Goal: Information Seeking & Learning: Learn about a topic

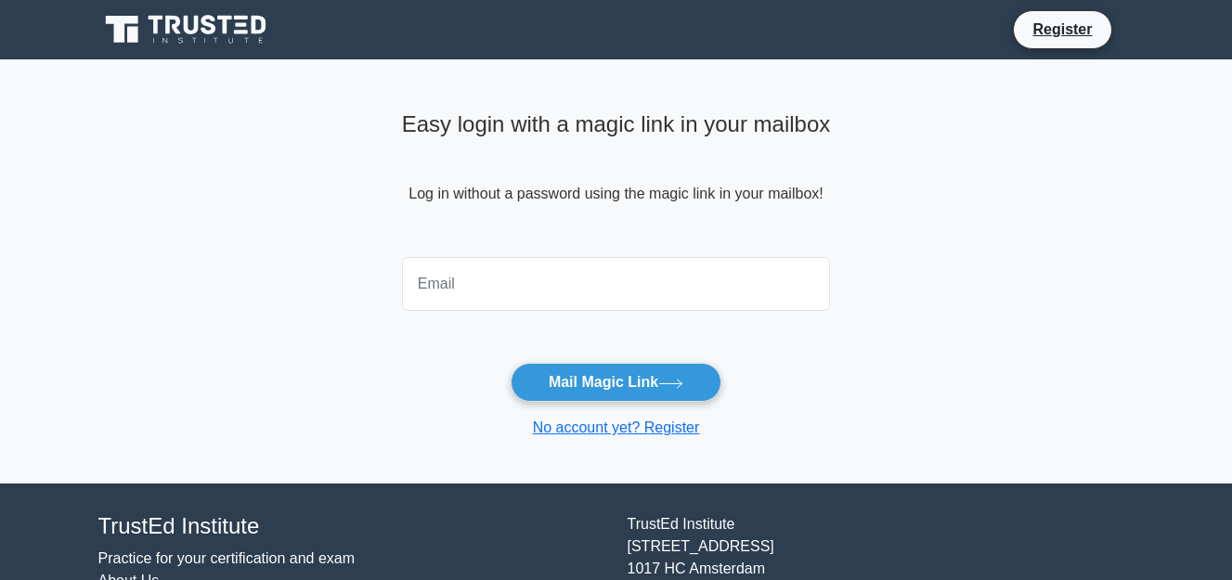
click at [509, 286] on input "email" at bounding box center [616, 284] width 429 height 54
drag, startPoint x: 596, startPoint y: 285, endPoint x: 309, endPoint y: 281, distance: 286.9
click at [309, 281] on main "Easy login with a magic link in your mailbox Log in without a password using th…" at bounding box center [616, 271] width 1232 height 424
type input "info@brittsconsult.com"
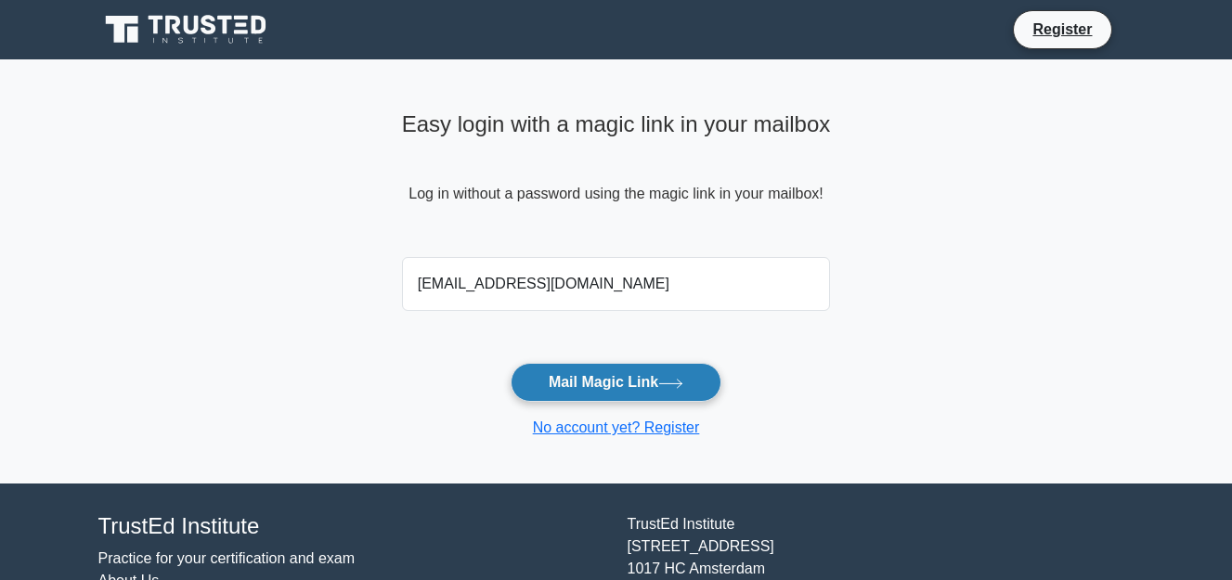
click at [599, 378] on button "Mail Magic Link" at bounding box center [616, 382] width 211 height 39
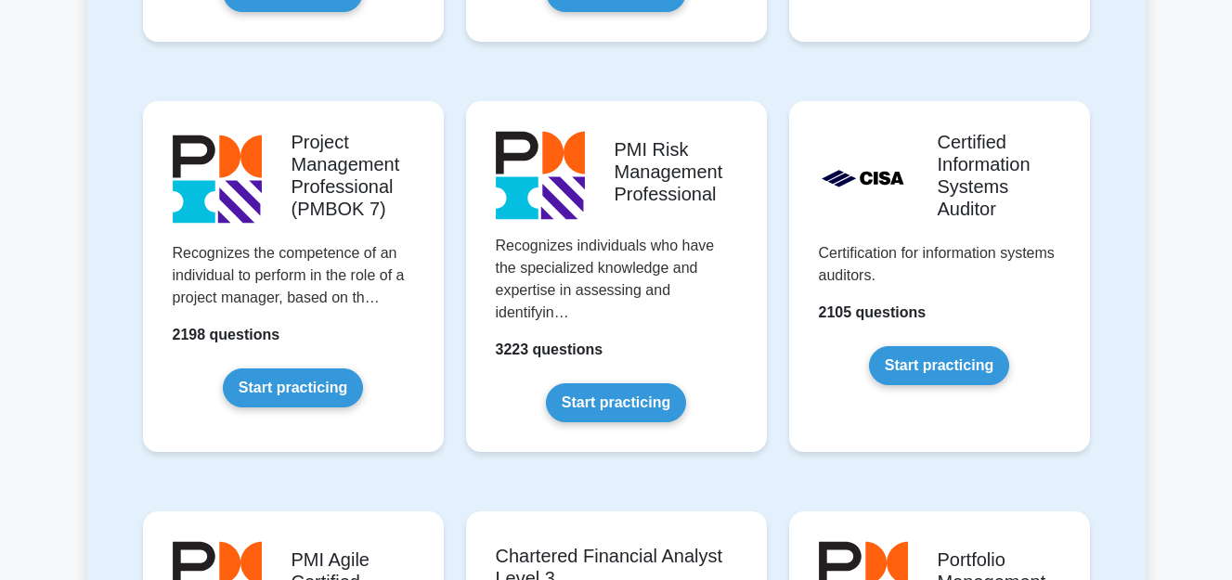
scroll to position [1485, 0]
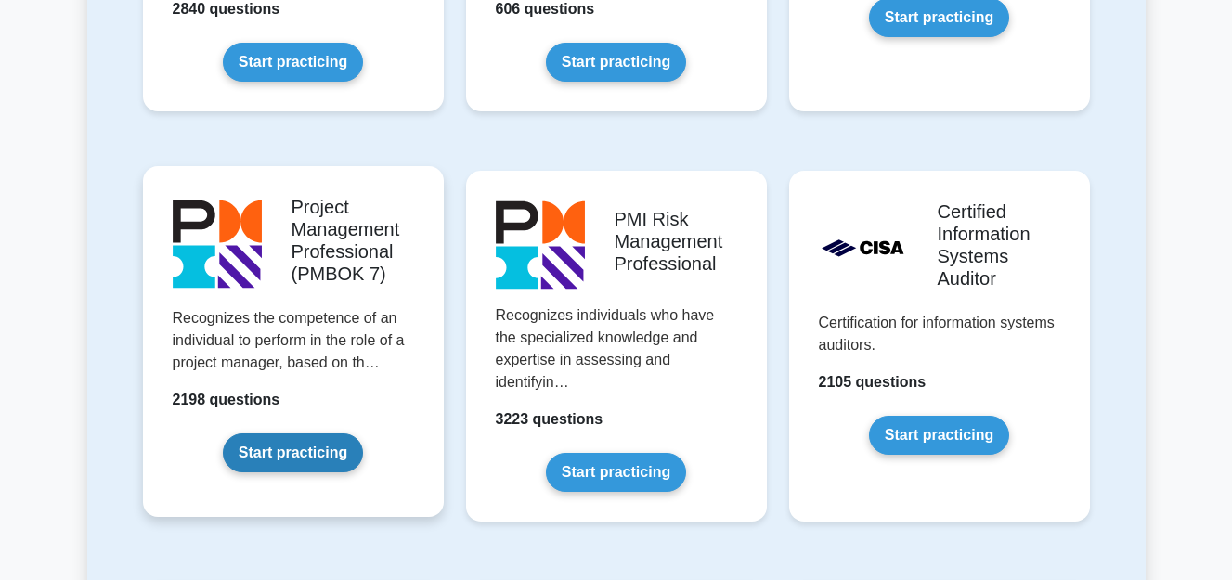
click at [307, 459] on link "Start practicing" at bounding box center [293, 453] width 140 height 39
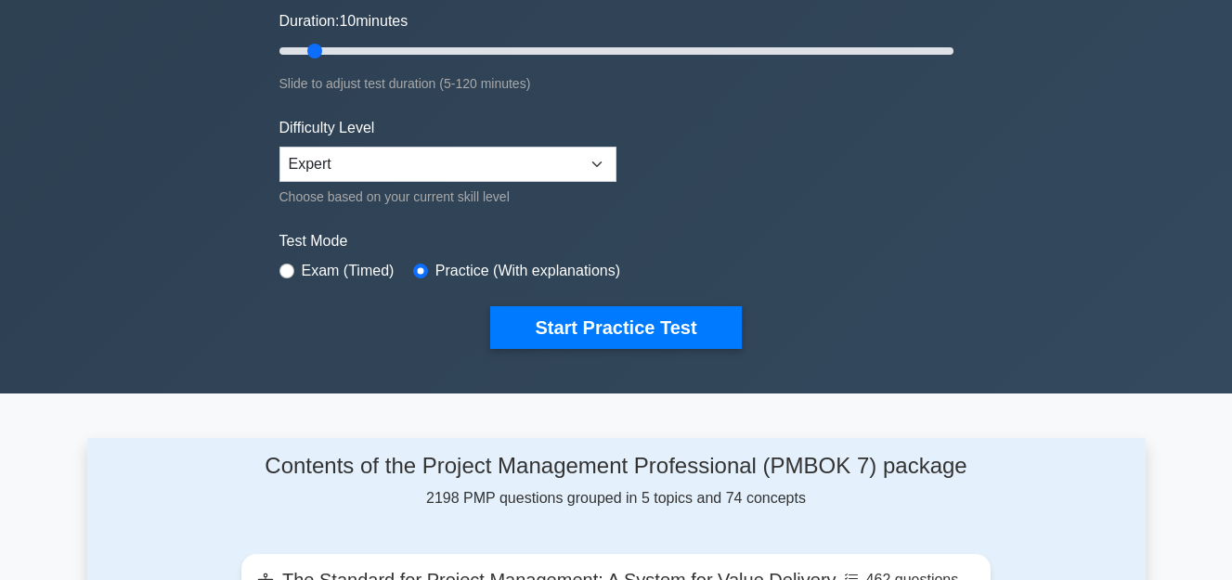
scroll to position [371, 0]
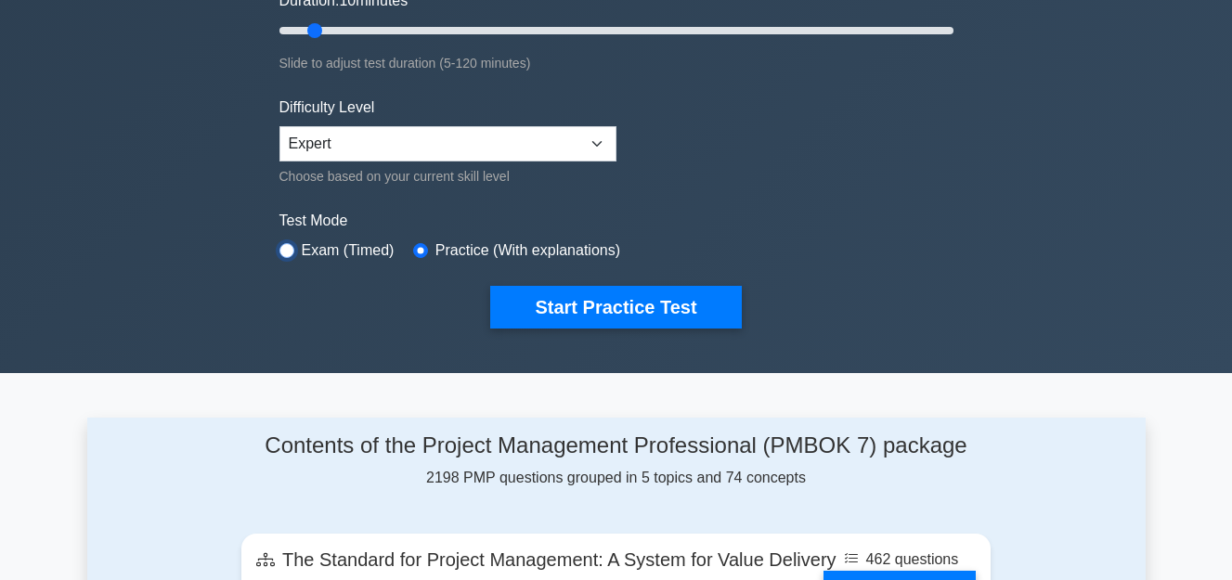
click at [284, 247] on input "radio" at bounding box center [286, 250] width 15 height 15
radio input "true"
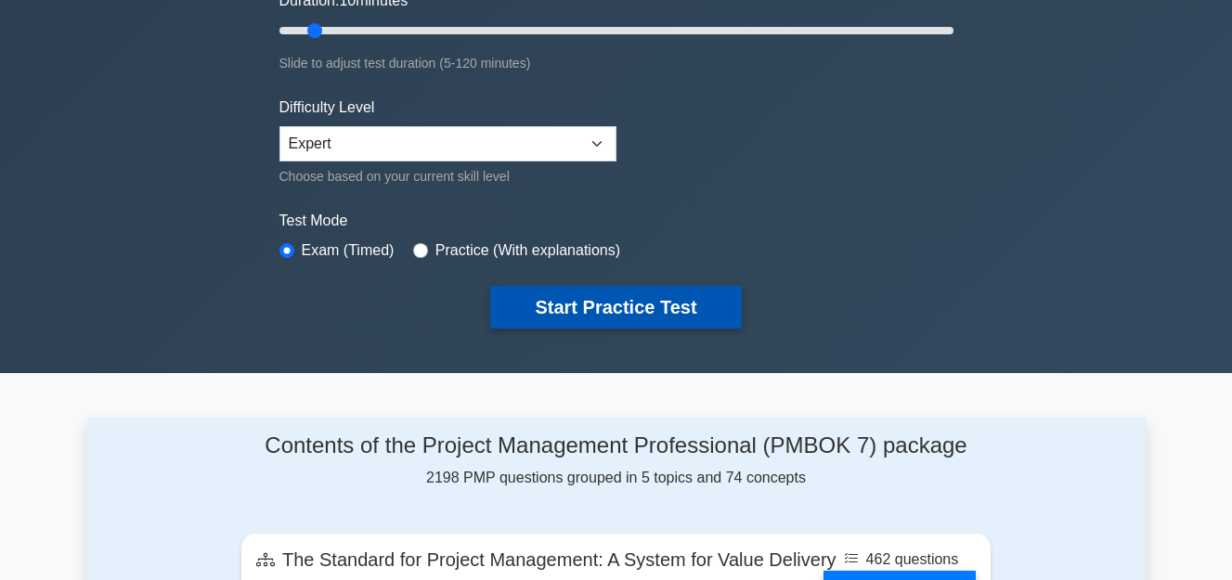
click at [554, 317] on button "Start Practice Test" at bounding box center [615, 307] width 251 height 43
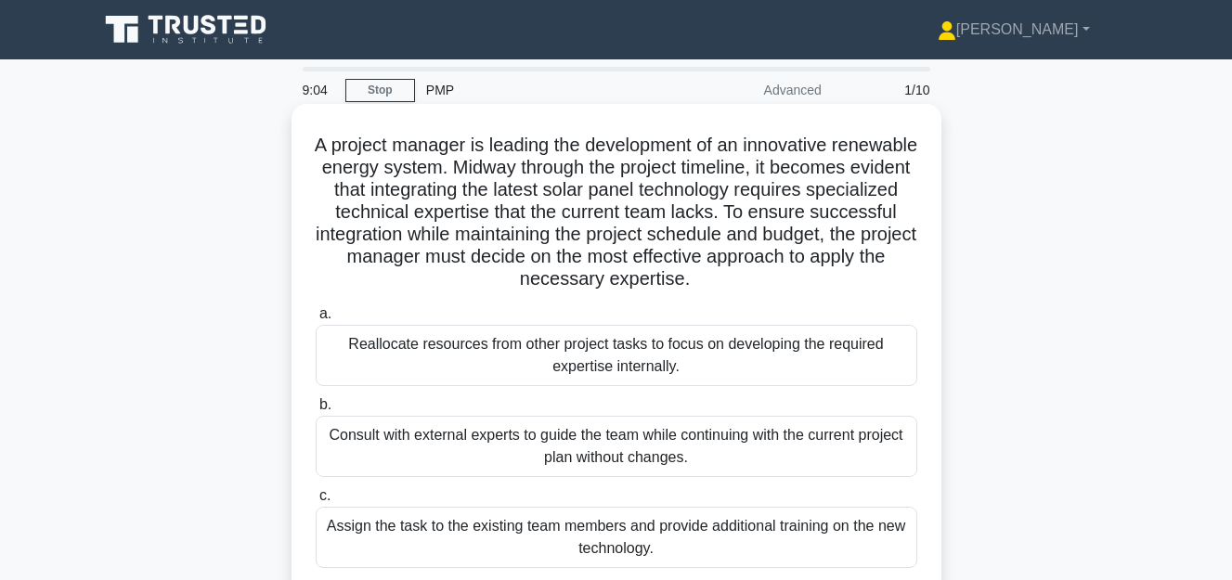
scroll to position [186, 0]
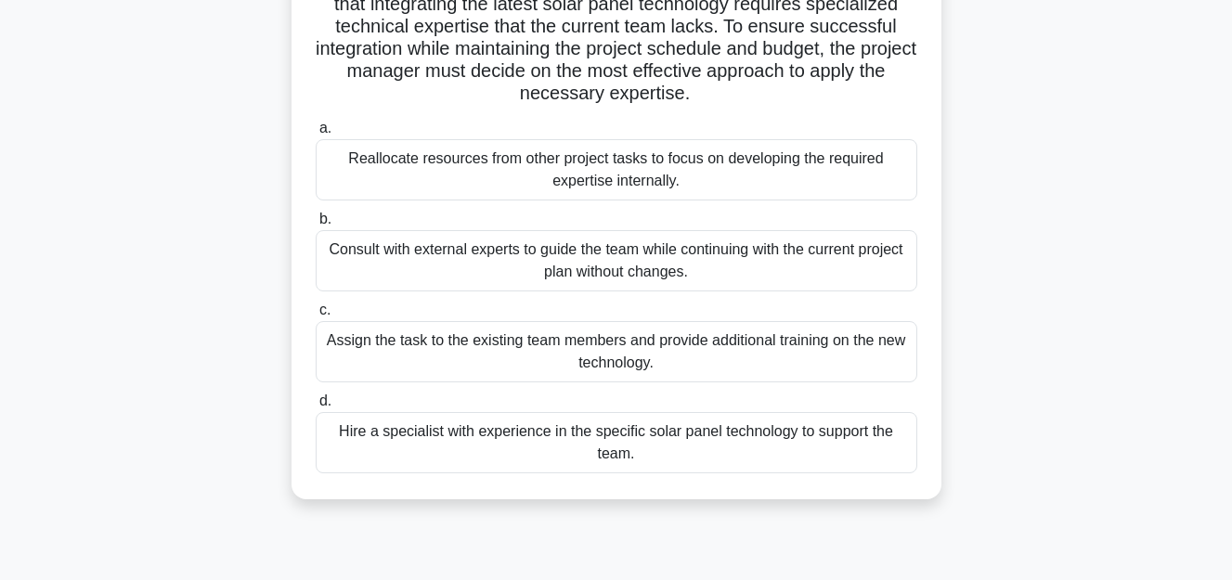
click at [481, 265] on div "Consult with external experts to guide the team while continuing with the curre…" at bounding box center [617, 260] width 602 height 61
click at [316, 226] on input "b. Consult with external experts to guide the team while continuing with the cu…" at bounding box center [316, 220] width 0 height 12
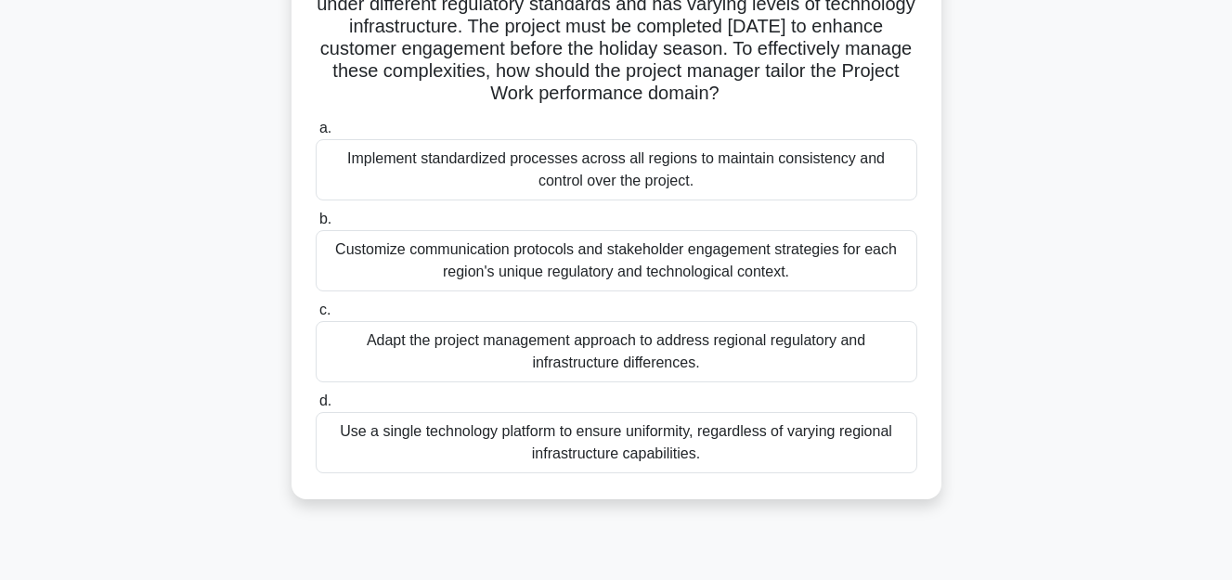
click at [564, 271] on div "Customize communication protocols and stakeholder engagement strategies for eac…" at bounding box center [617, 260] width 602 height 61
click at [316, 226] on input "b. Customize communication protocols and stakeholder engagement strategies for …" at bounding box center [316, 220] width 0 height 12
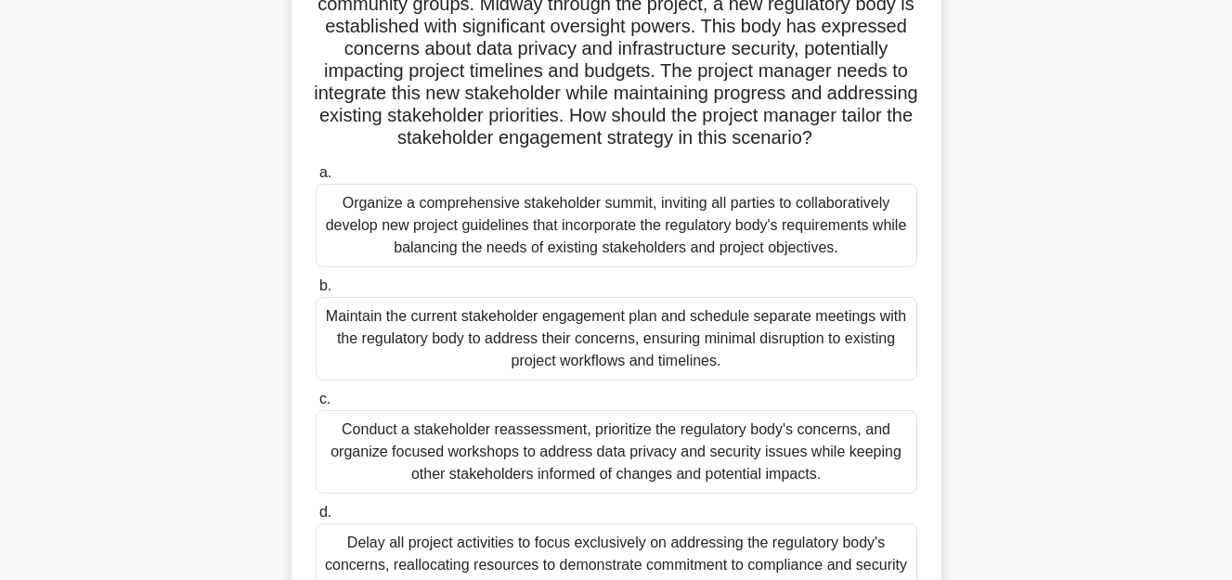
click at [453, 472] on div "Conduct a stakeholder reassessment, prioritize the regulatory body's concerns, …" at bounding box center [617, 452] width 602 height 84
click at [316, 406] on input "c. Conduct a stakeholder reassessment, prioritize the regulatory body's concern…" at bounding box center [316, 400] width 0 height 12
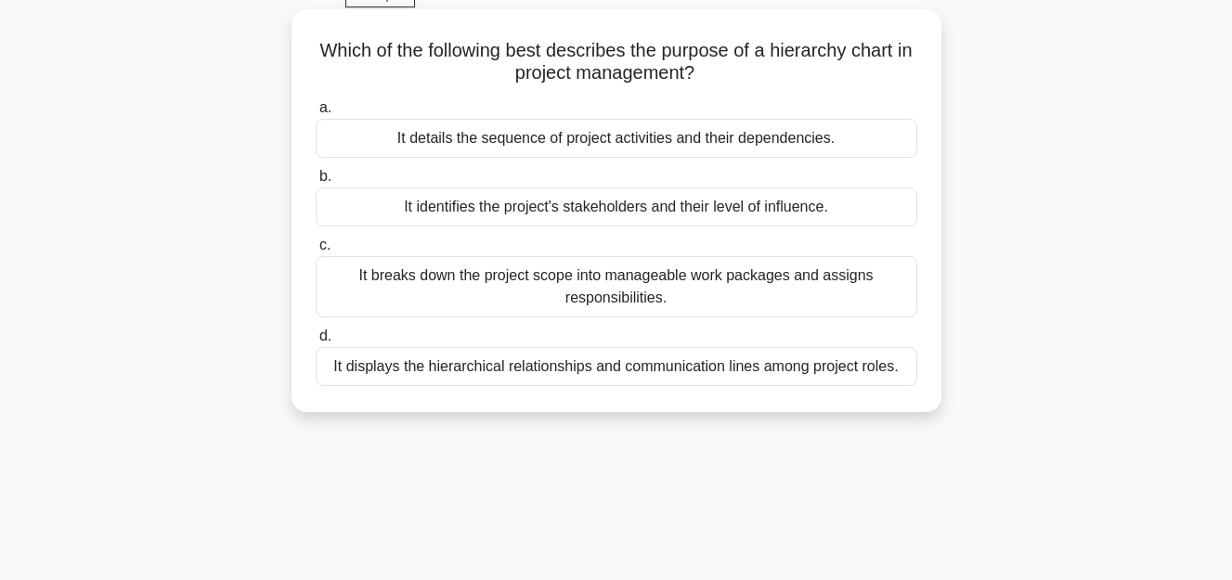
scroll to position [0, 0]
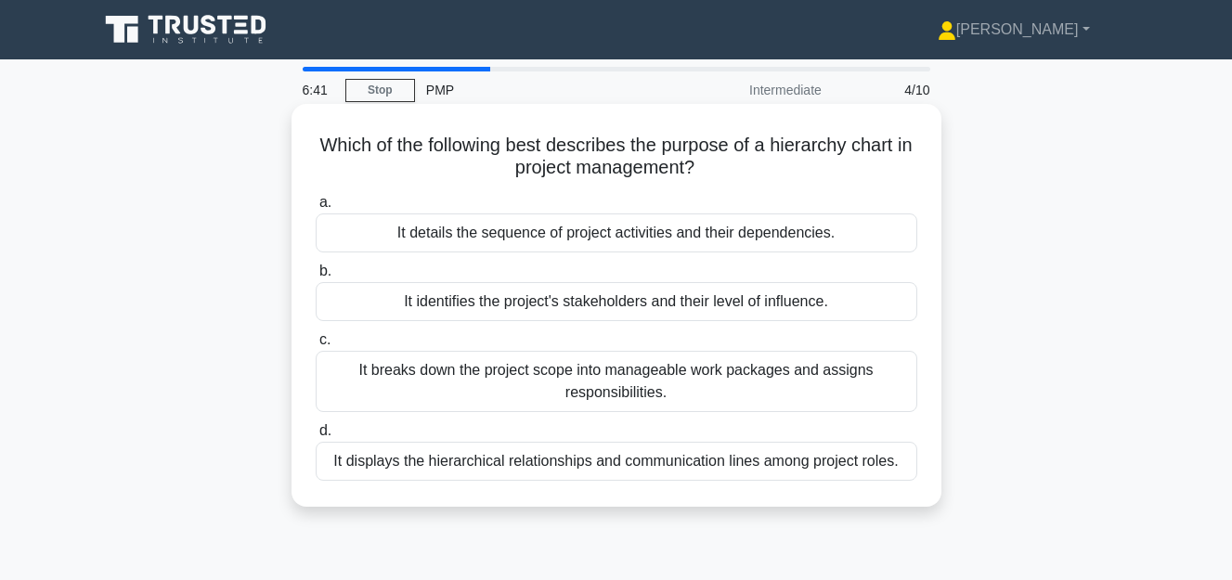
click at [760, 472] on div "It displays the hierarchical relationships and communication lines among projec…" at bounding box center [617, 461] width 602 height 39
click at [316, 437] on input "d. It displays the hierarchical relationships and communication lines among pro…" at bounding box center [316, 431] width 0 height 12
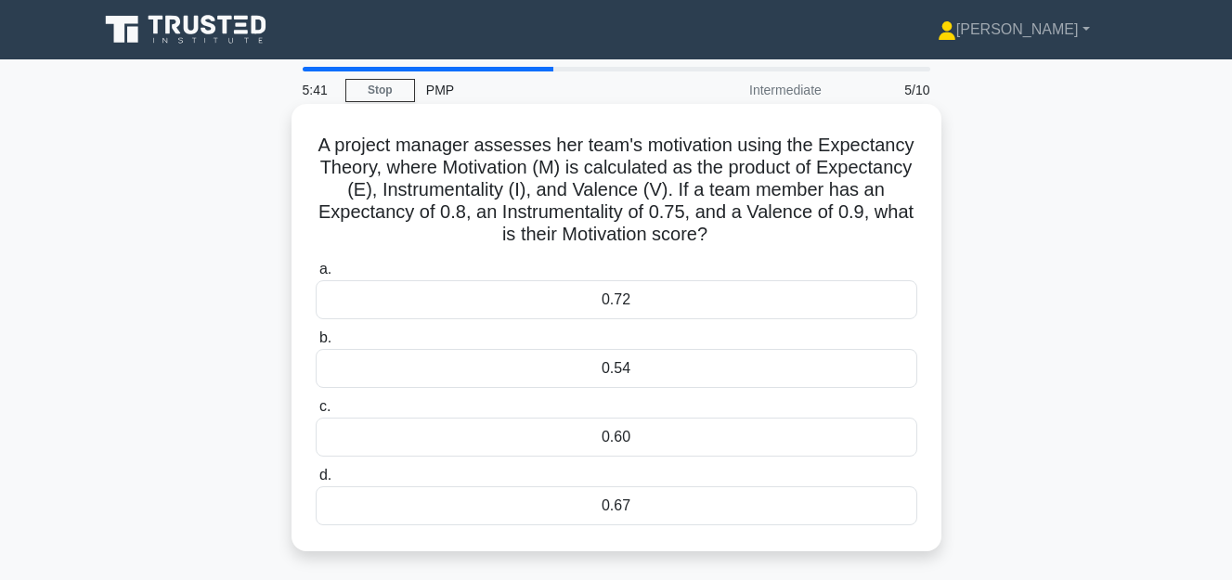
click at [632, 300] on div "0.72" at bounding box center [617, 299] width 602 height 39
click at [316, 276] on input "a. 0.72" at bounding box center [316, 270] width 0 height 12
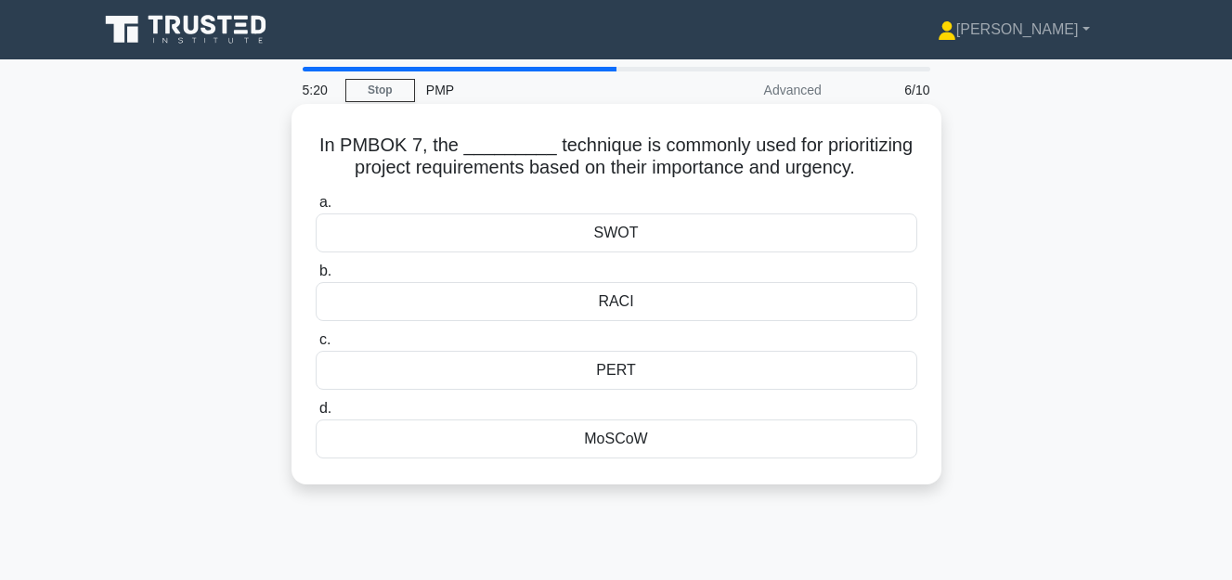
click at [603, 443] on div "MoSCoW" at bounding box center [617, 439] width 602 height 39
click at [316, 415] on input "d. MoSCoW" at bounding box center [316, 409] width 0 height 12
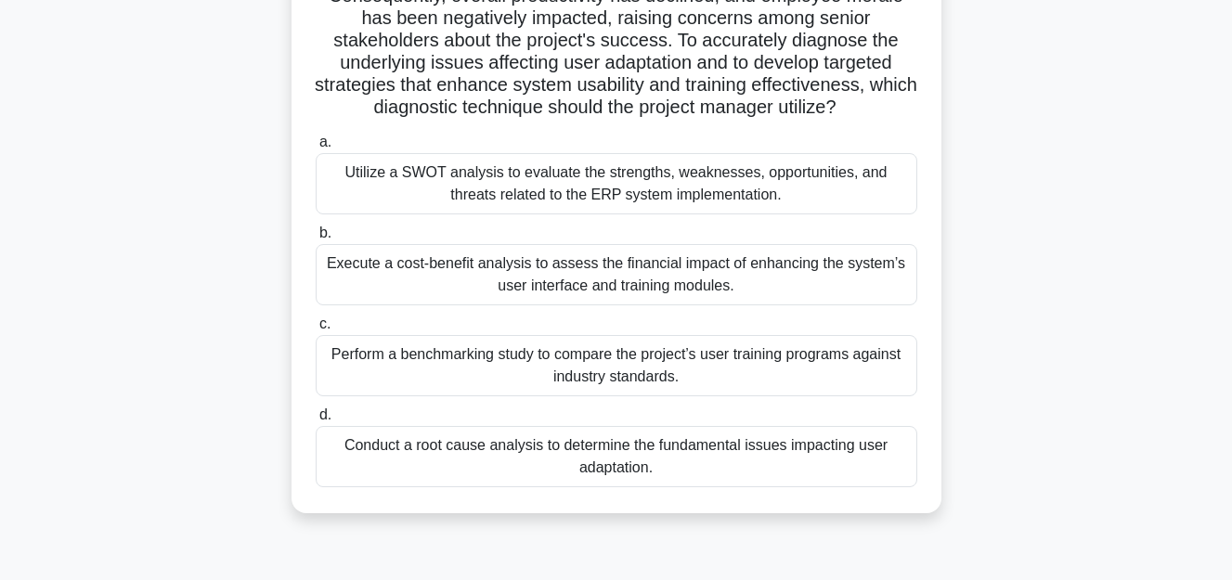
scroll to position [371, 0]
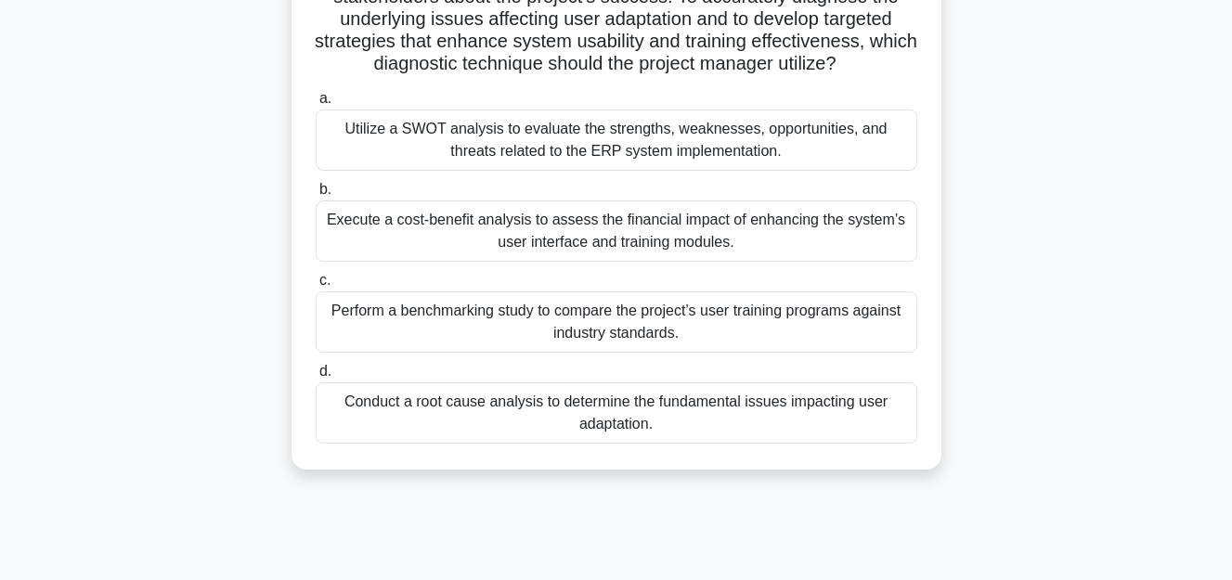
click at [525, 429] on div "Conduct a root cause analysis to determine the fundamental issues impacting use…" at bounding box center [617, 412] width 602 height 61
click at [316, 378] on input "d. Conduct a root cause analysis to determine the fundamental issues impacting …" at bounding box center [316, 372] width 0 height 12
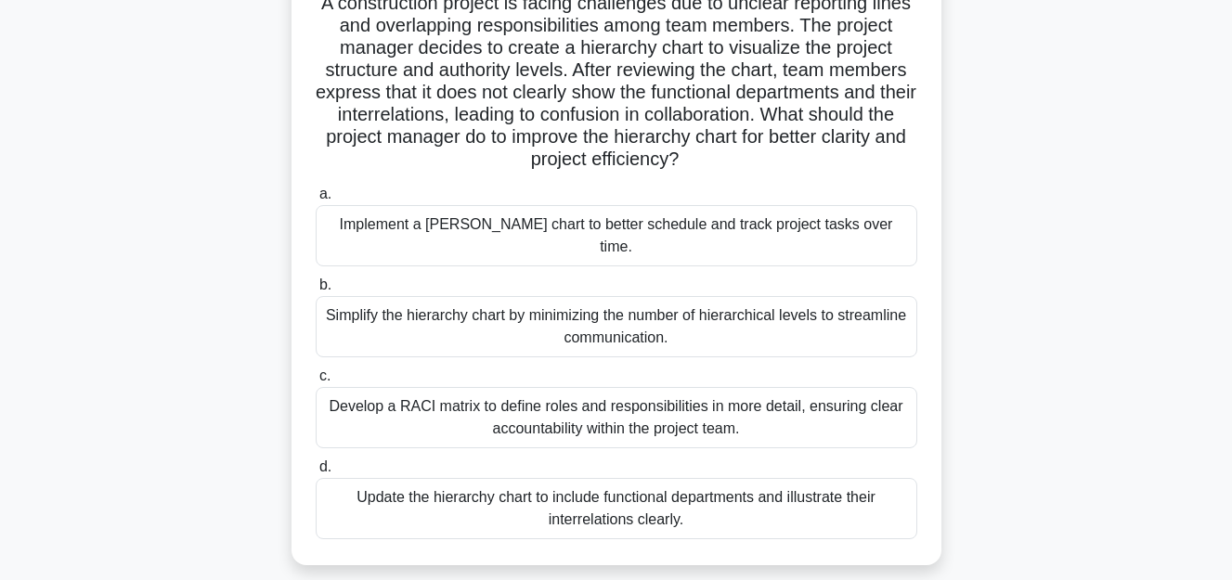
scroll to position [186, 0]
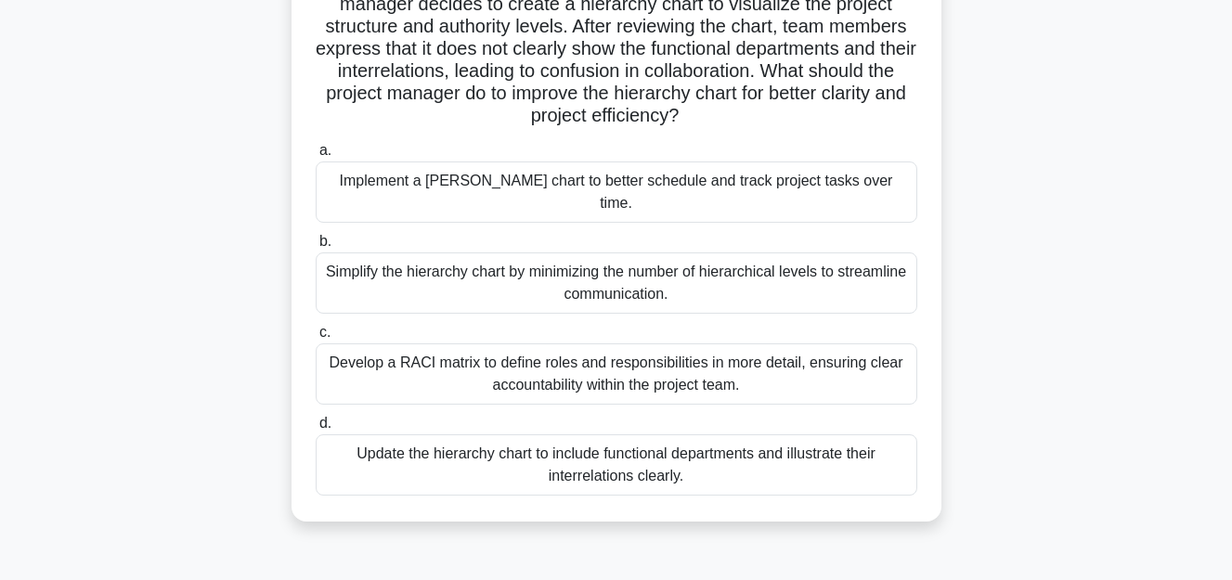
click at [495, 439] on div "Update the hierarchy chart to include functional departments and illustrate the…" at bounding box center [617, 464] width 602 height 61
click at [607, 439] on div "Update the hierarchy chart to include functional departments and illustrate the…" at bounding box center [617, 464] width 602 height 61
click at [316, 430] on input "d. Update the hierarchy chart to include functional departments and illustrate …" at bounding box center [316, 424] width 0 height 12
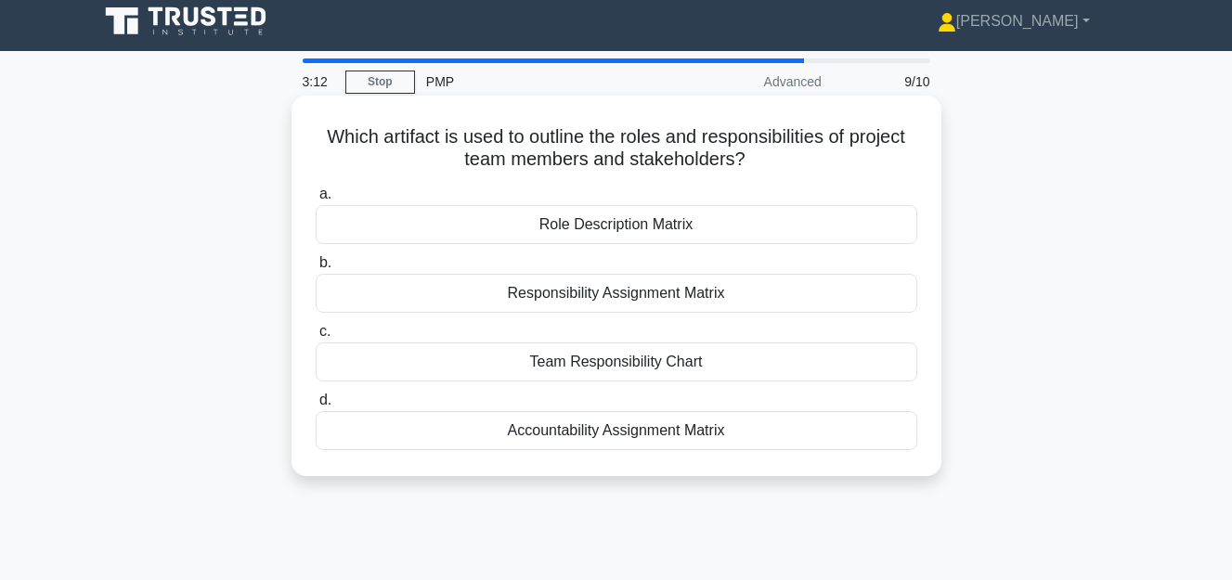
scroll to position [0, 0]
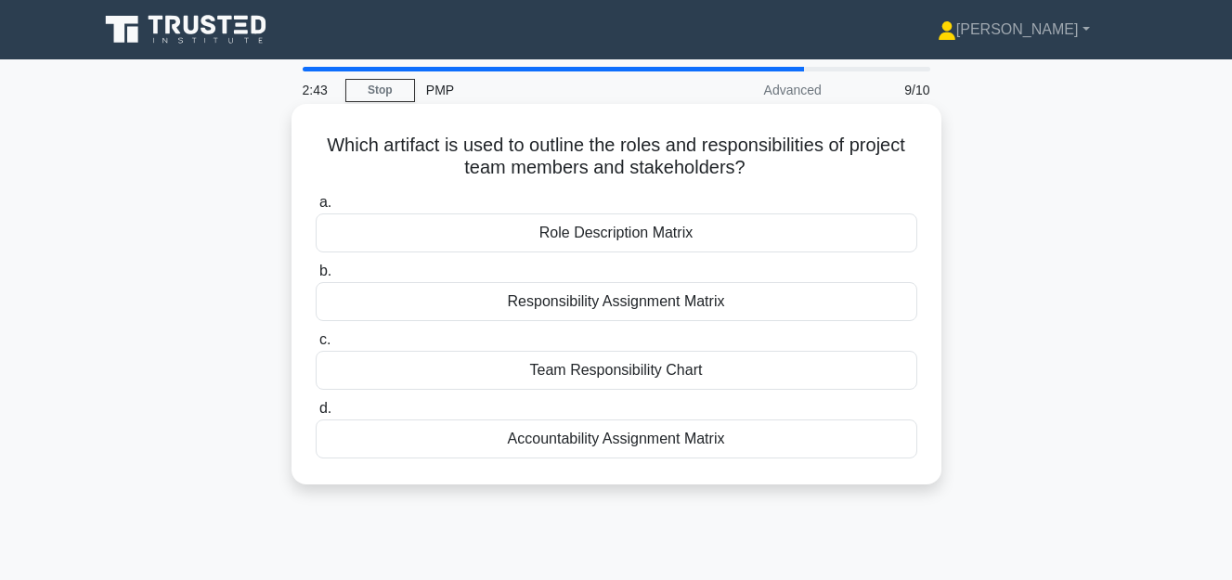
click at [563, 308] on div "Responsibility Assignment Matrix" at bounding box center [617, 301] width 602 height 39
click at [316, 278] on input "b. Responsibility Assignment Matrix" at bounding box center [316, 272] width 0 height 12
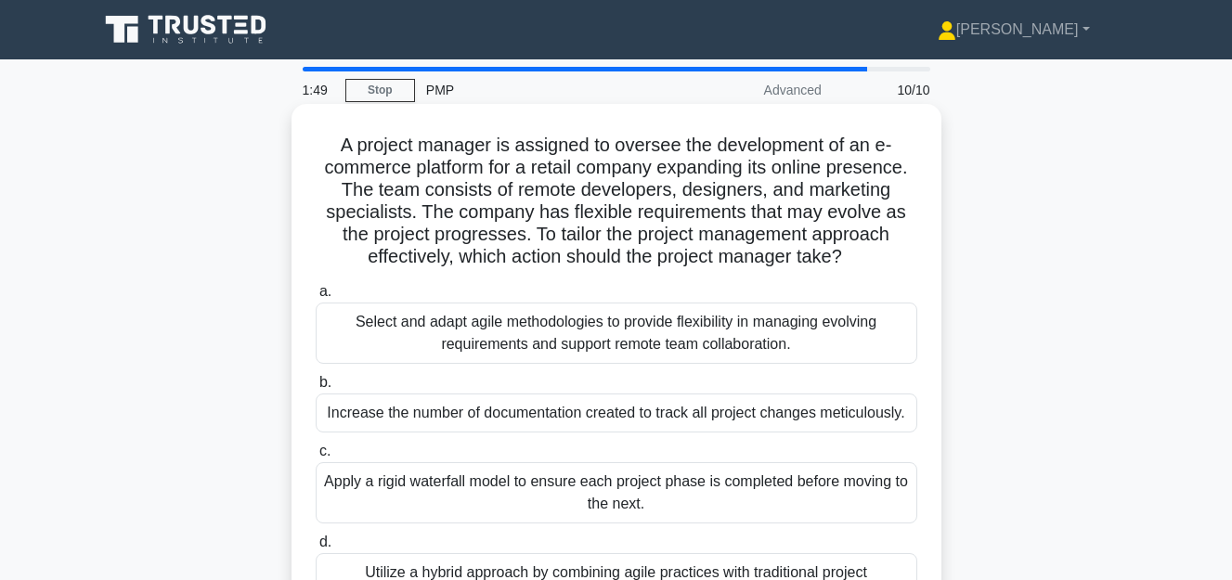
scroll to position [186, 0]
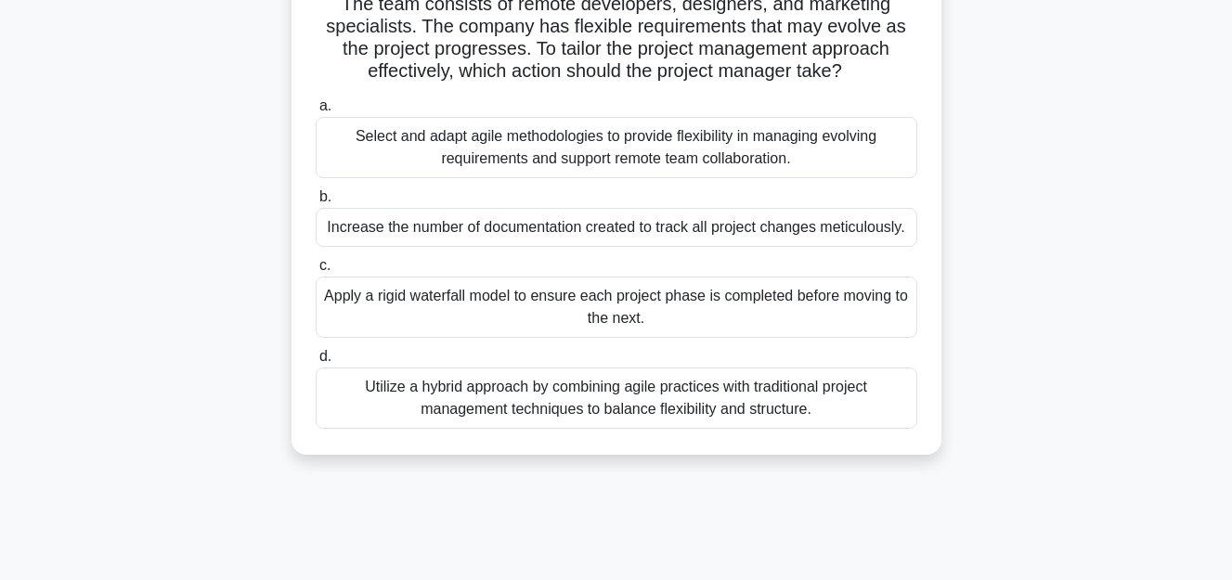
click at [540, 406] on div "Utilize a hybrid approach by combining agile practices with traditional project…" at bounding box center [617, 398] width 602 height 61
click at [316, 363] on input "d. Utilize a hybrid approach by combining agile practices with traditional proj…" at bounding box center [316, 357] width 0 height 12
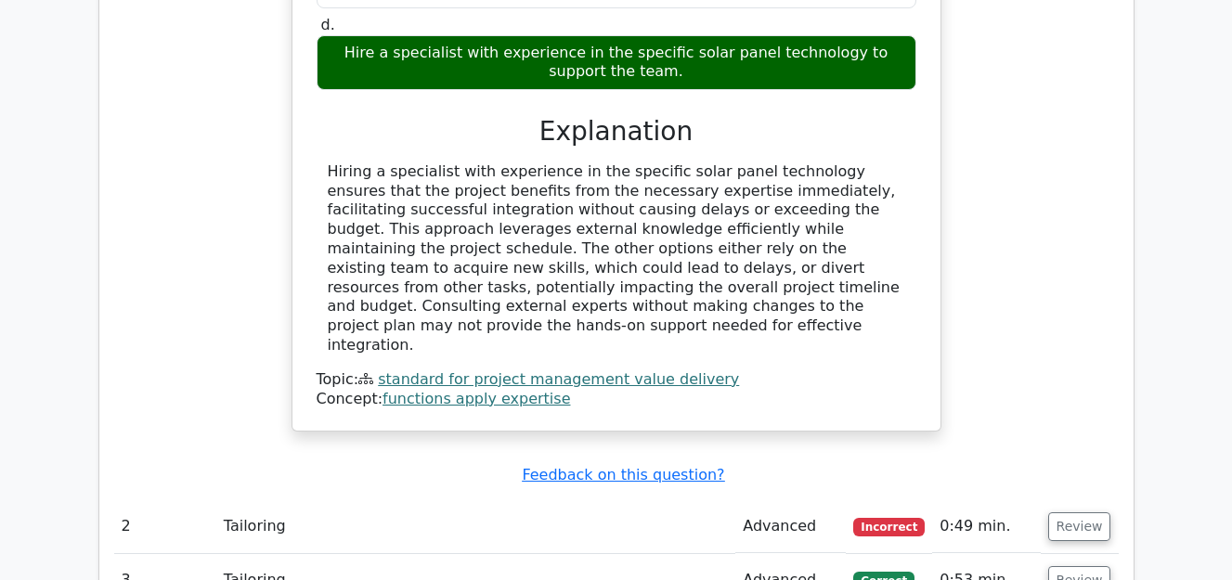
scroll to position [1671, 0]
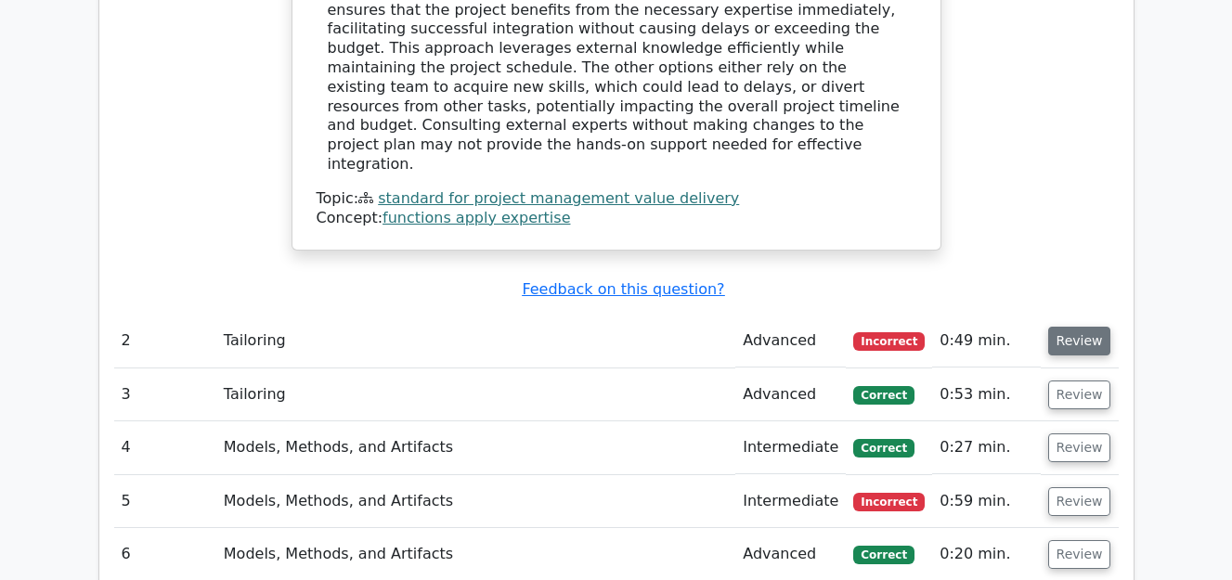
click at [1067, 327] on button "Review" at bounding box center [1079, 341] width 63 height 29
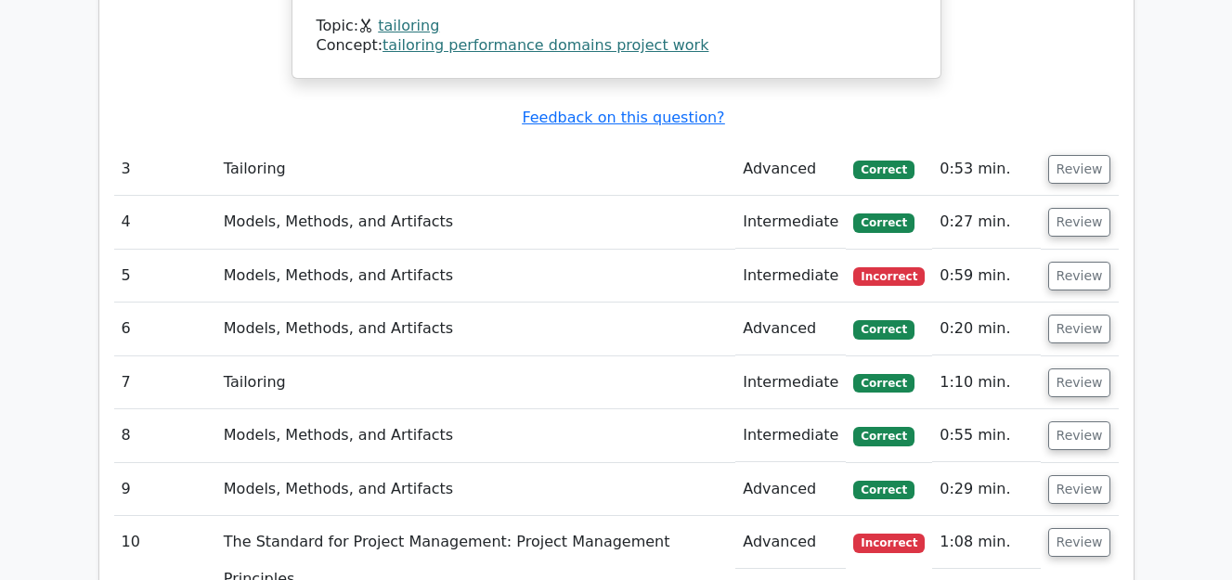
scroll to position [2599, 0]
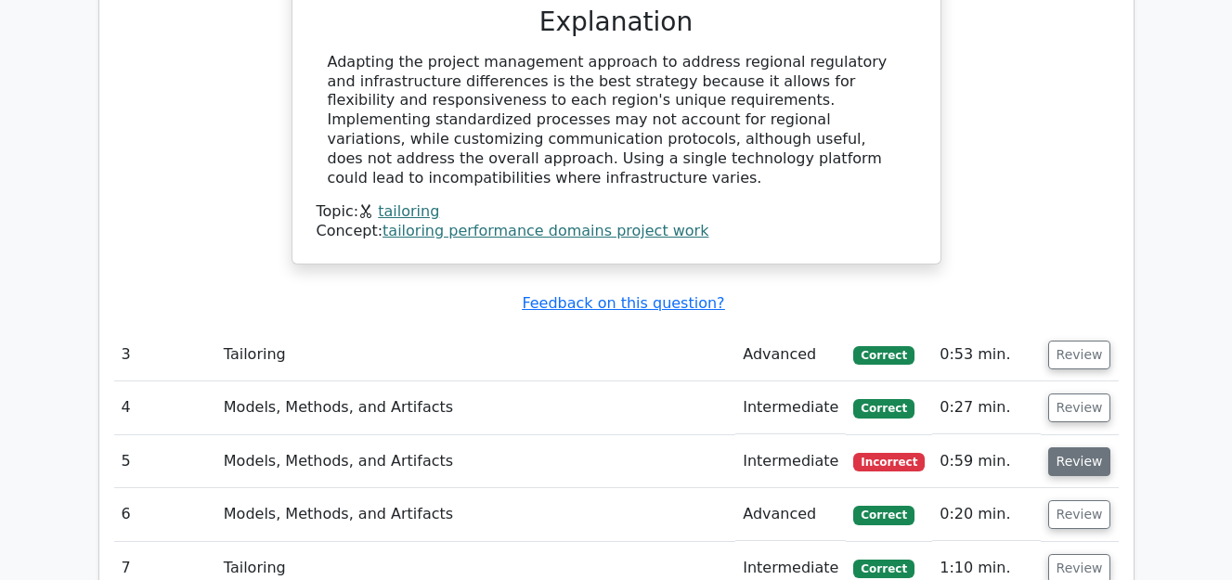
click at [1070, 447] on button "Review" at bounding box center [1079, 461] width 63 height 29
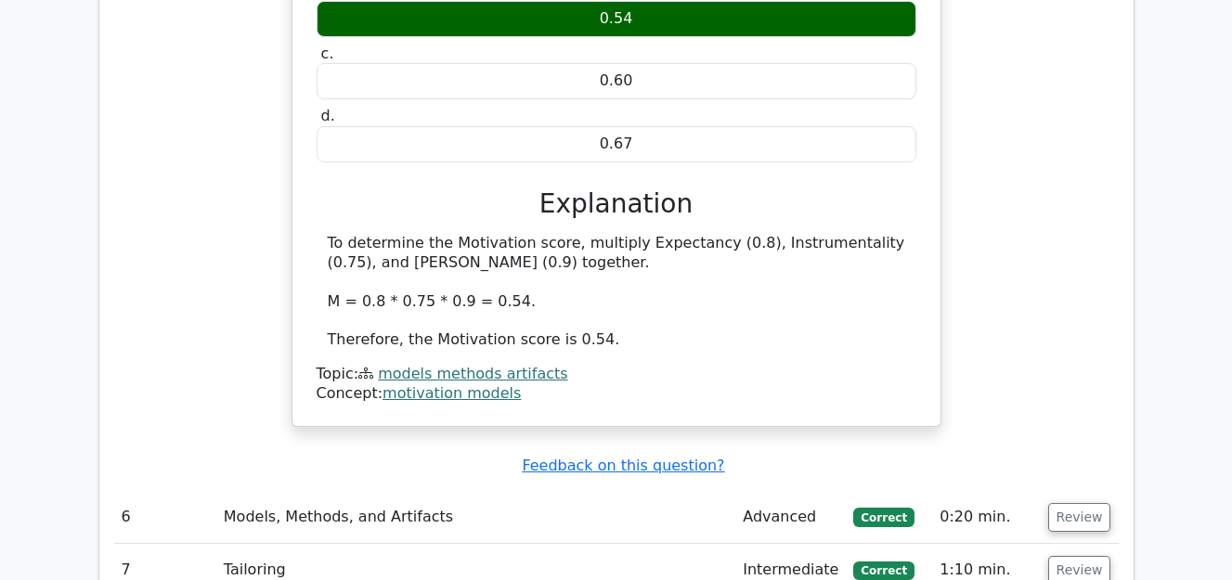
scroll to position [3156, 0]
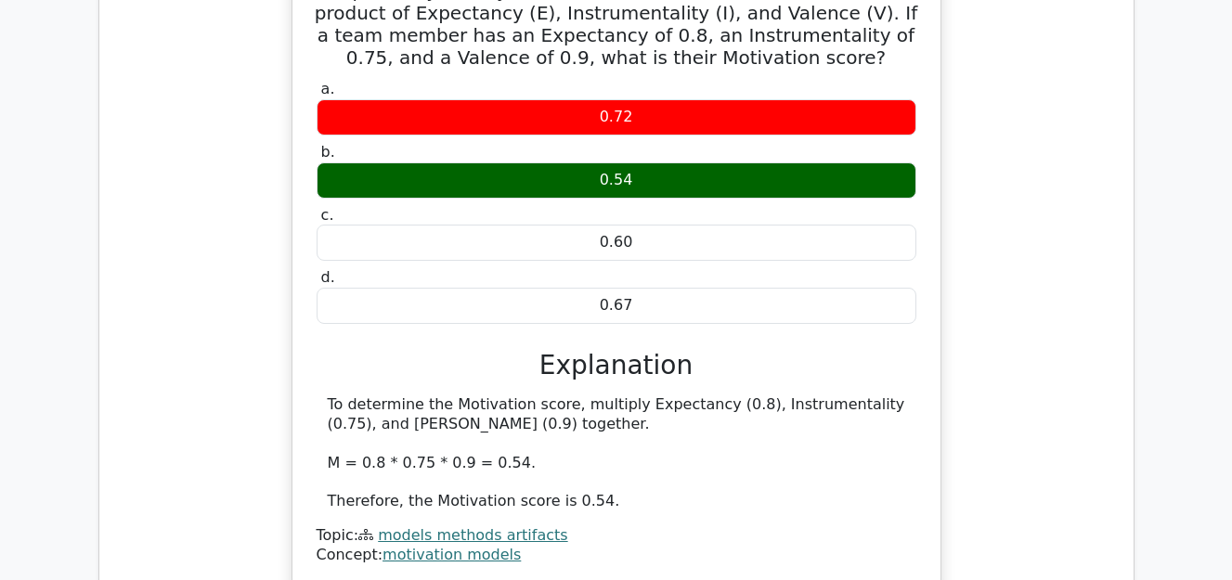
click at [464, 526] on link "models methods artifacts" at bounding box center [472, 535] width 189 height 18
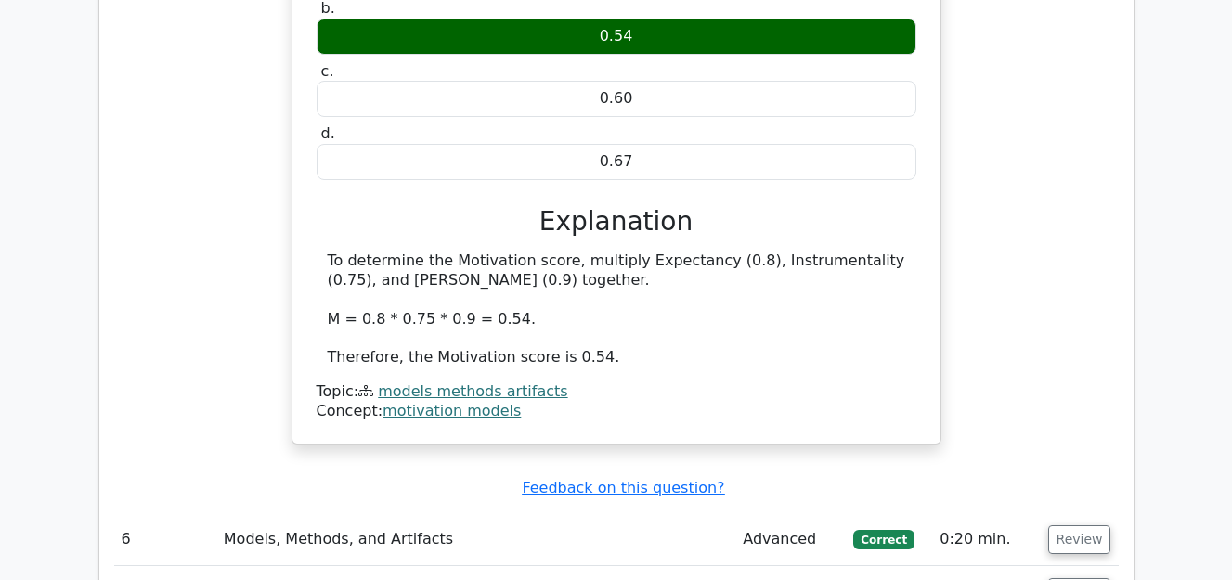
scroll to position [3528, 0]
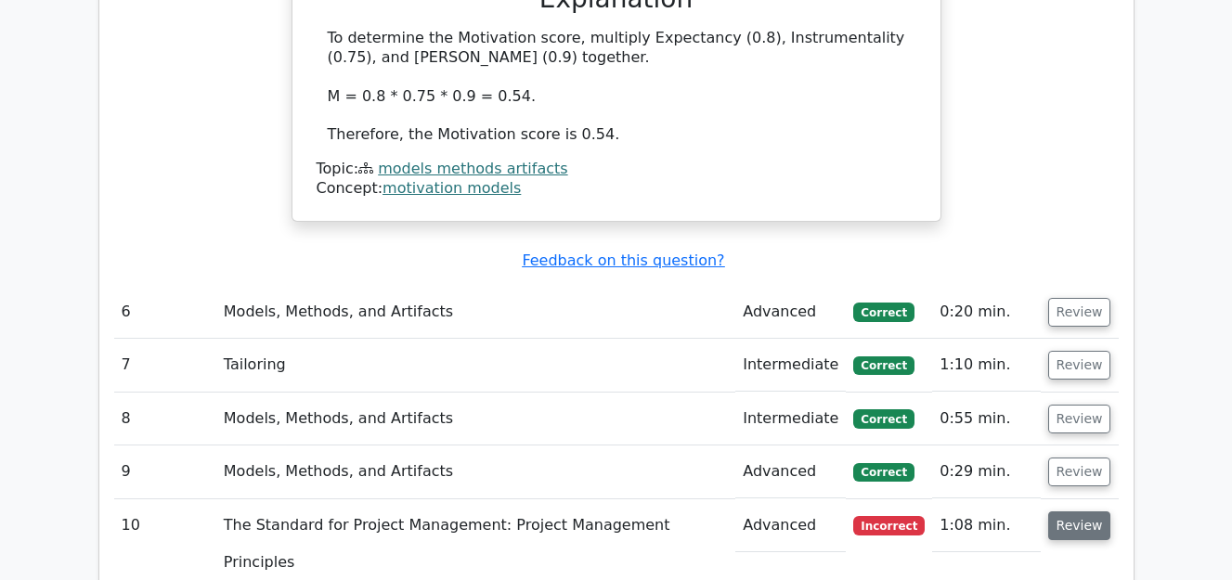
click at [1065, 512] on button "Review" at bounding box center [1079, 526] width 63 height 29
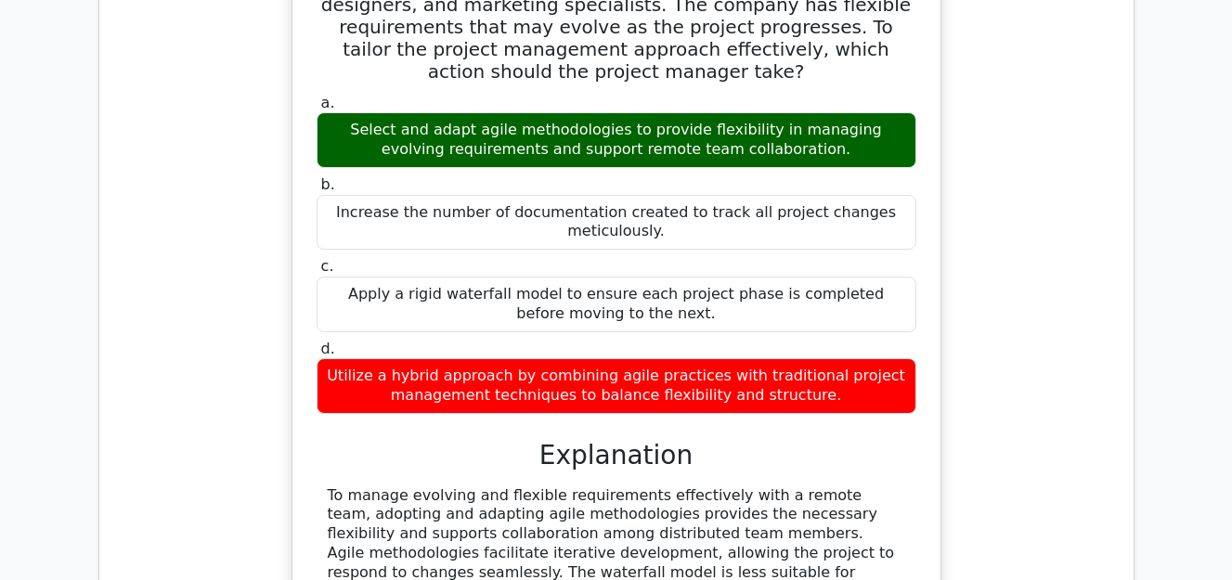
scroll to position [4271, 0]
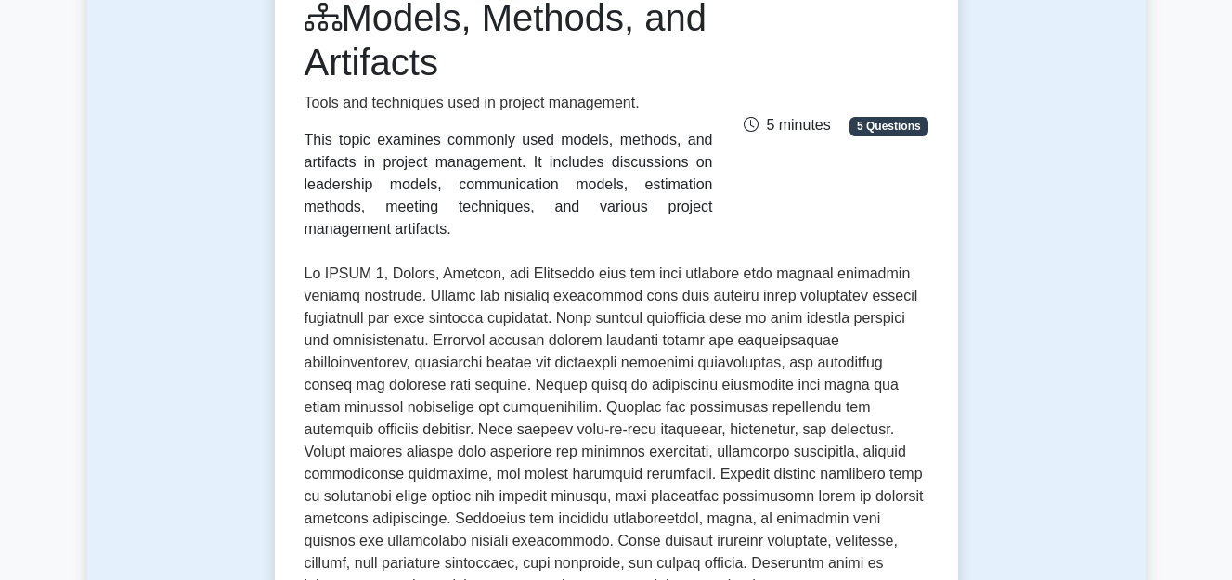
scroll to position [197, 0]
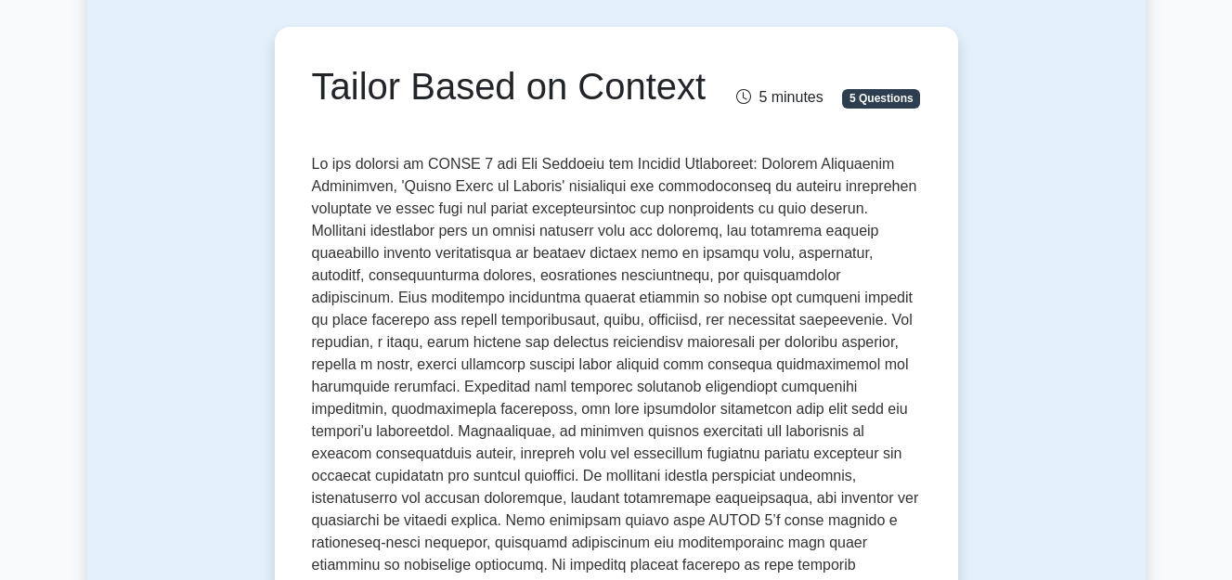
scroll to position [186, 0]
